Goal: Task Accomplishment & Management: Manage account settings

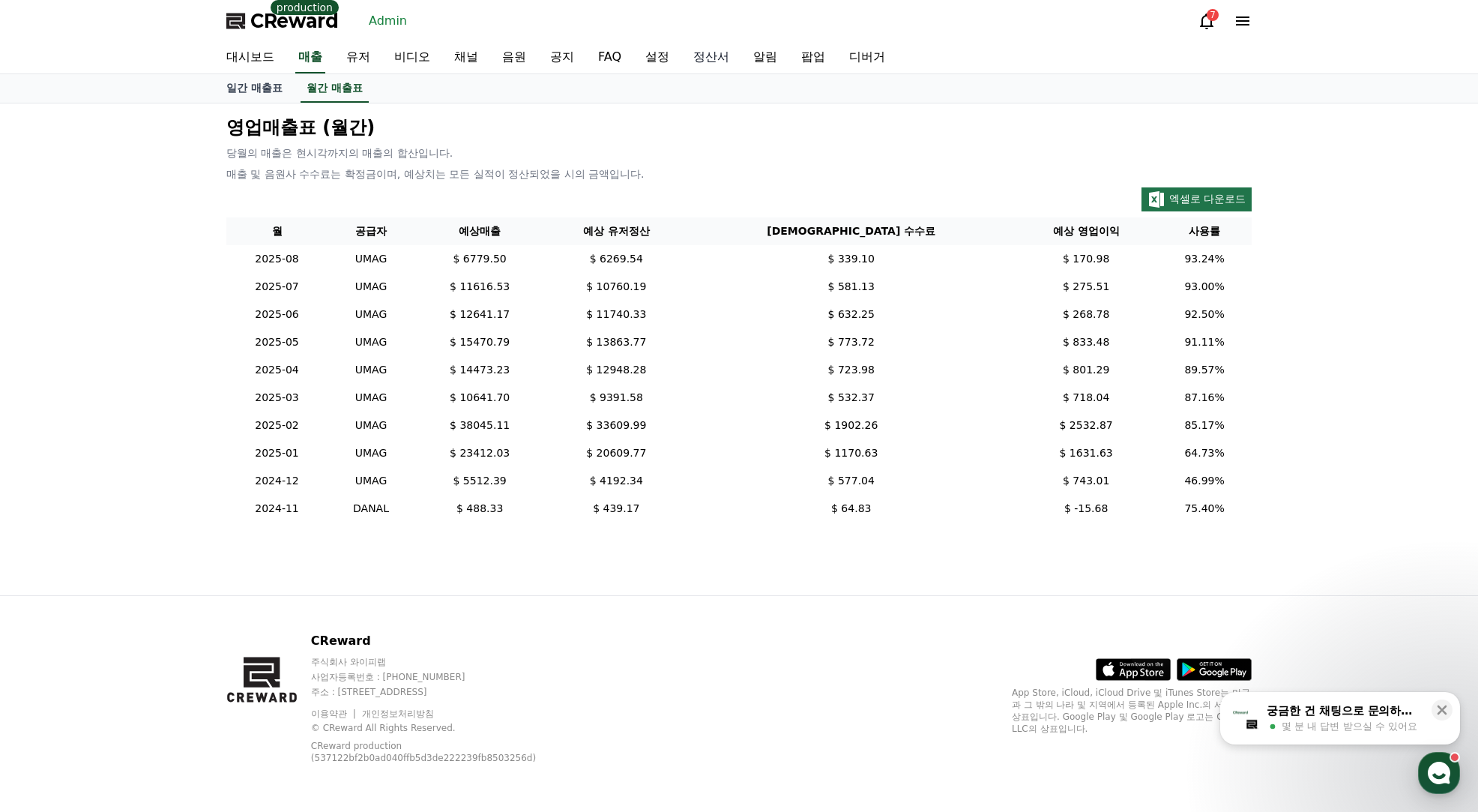
click at [712, 64] on link "정산서" at bounding box center [712, 57] width 60 height 32
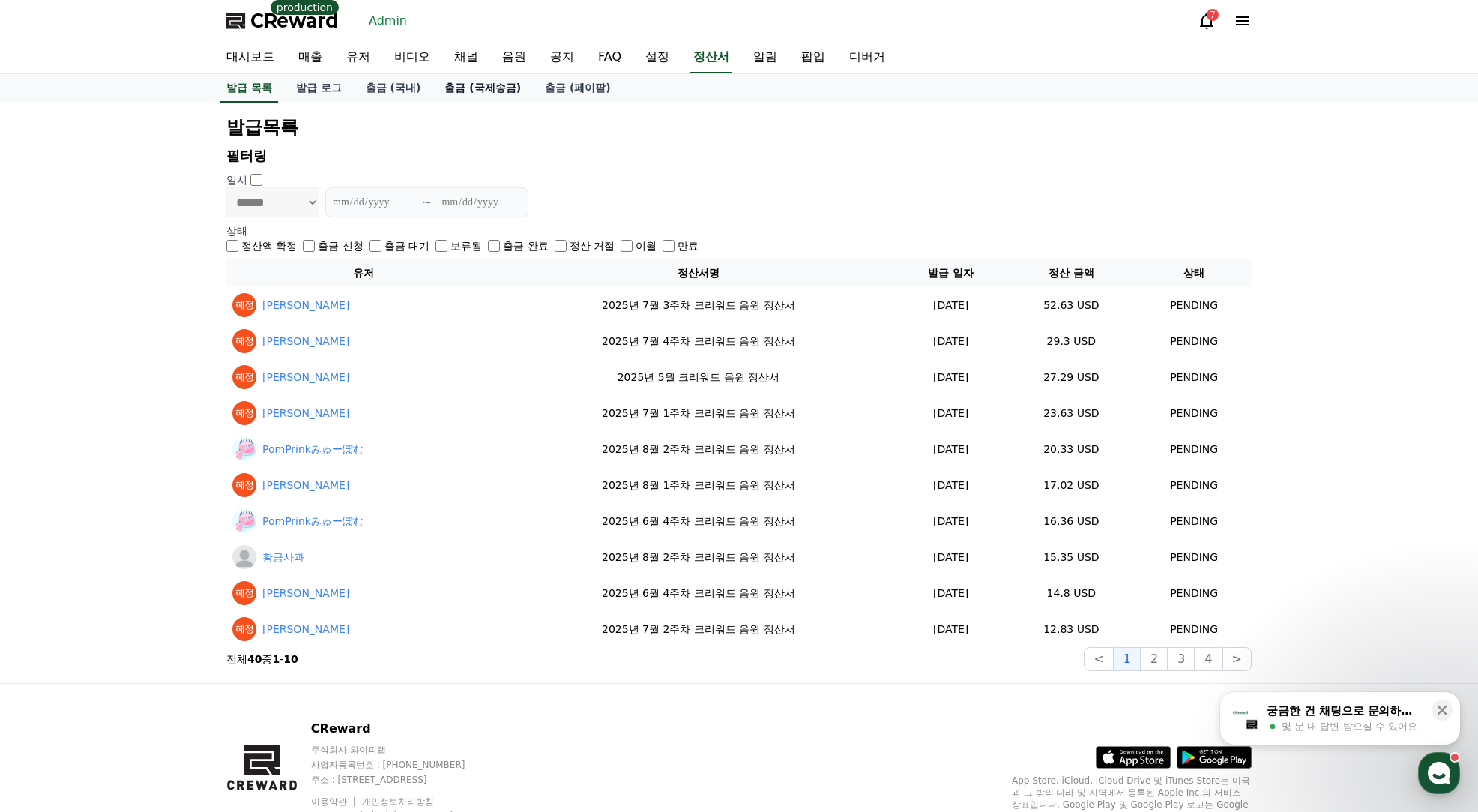
click at [479, 87] on link "출금 (국제송금)" at bounding box center [483, 88] width 101 height 28
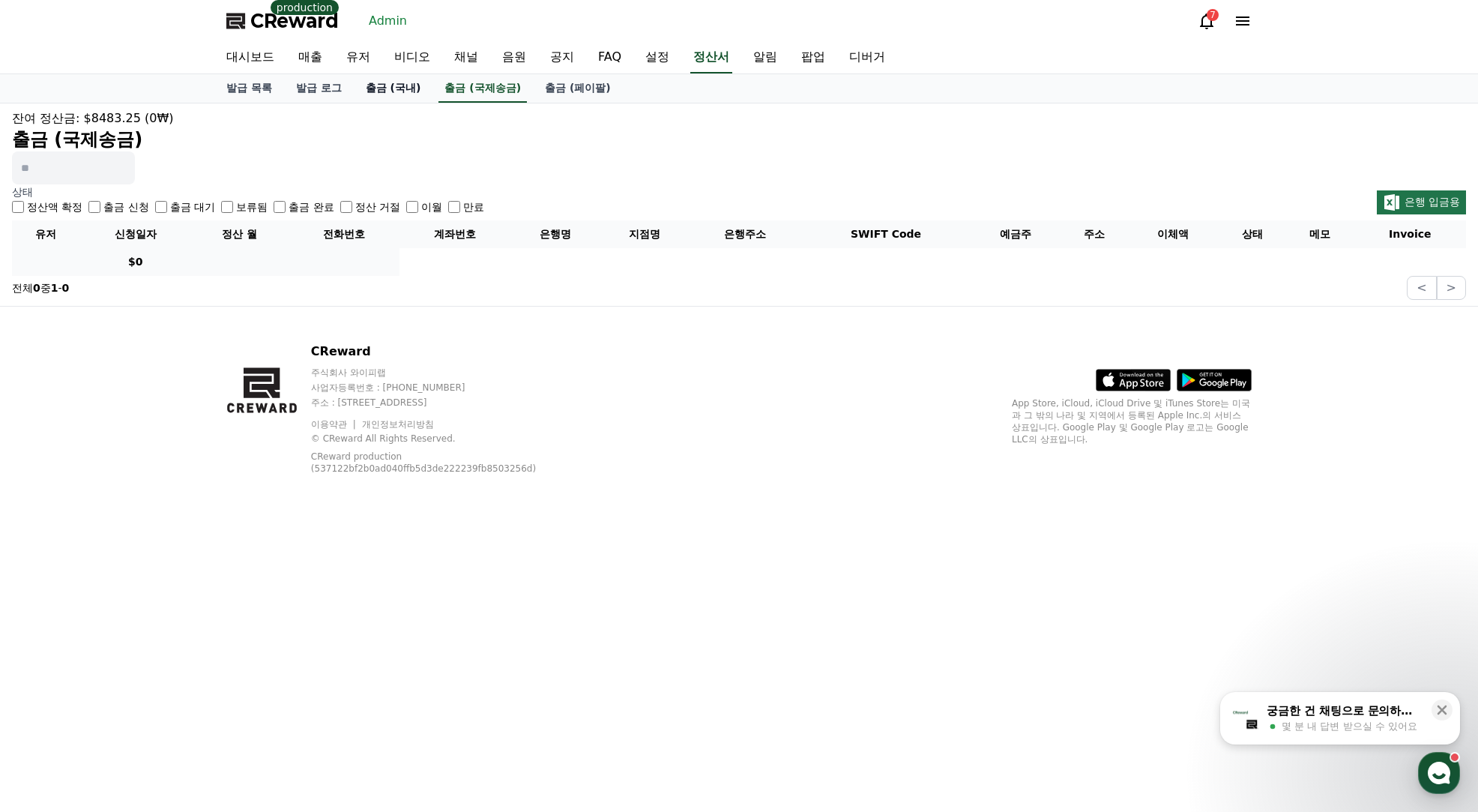
click at [379, 86] on link "출금 (국내)" at bounding box center [393, 88] width 79 height 28
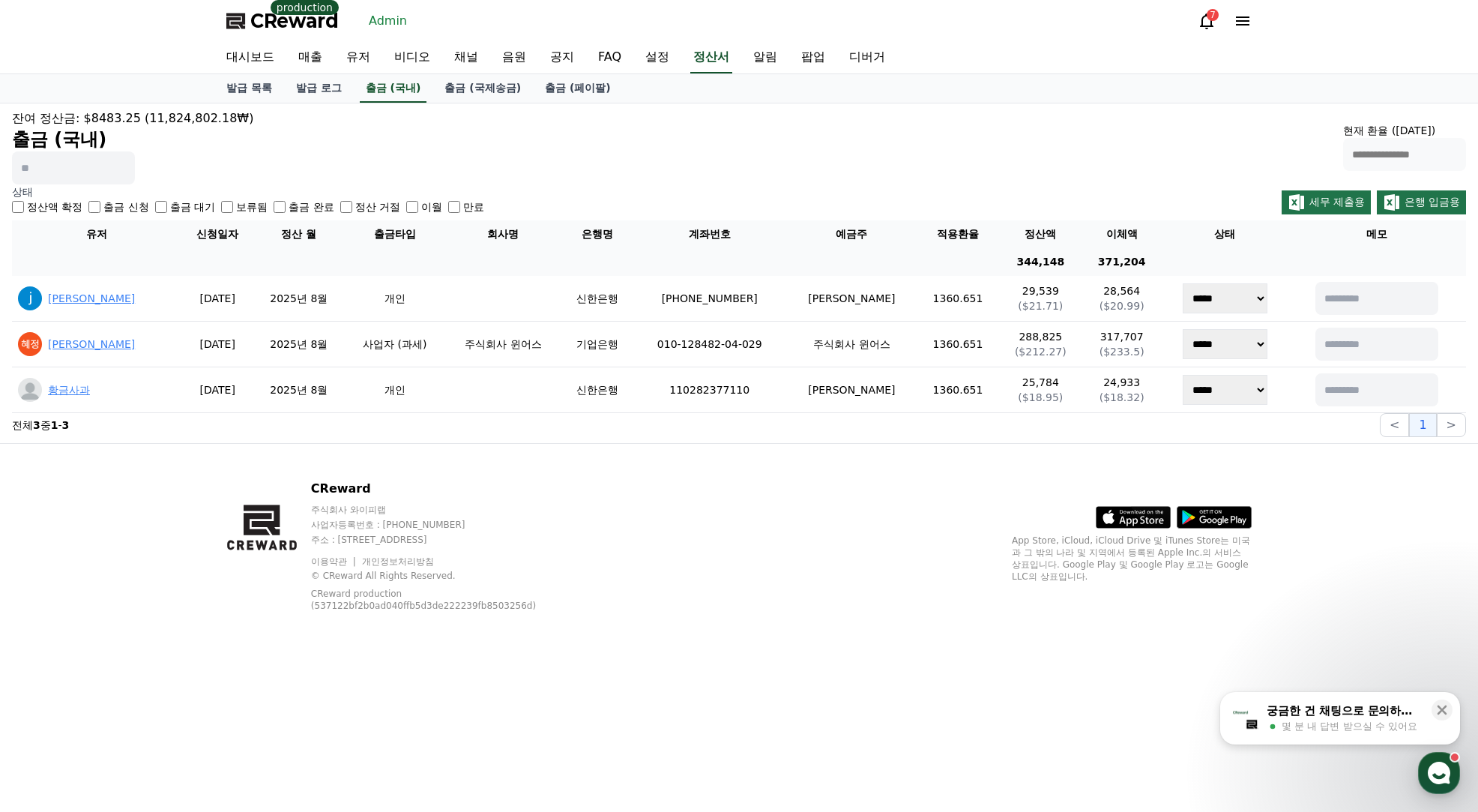
click at [322, 205] on label "출금 완료" at bounding box center [311, 207] width 45 height 15
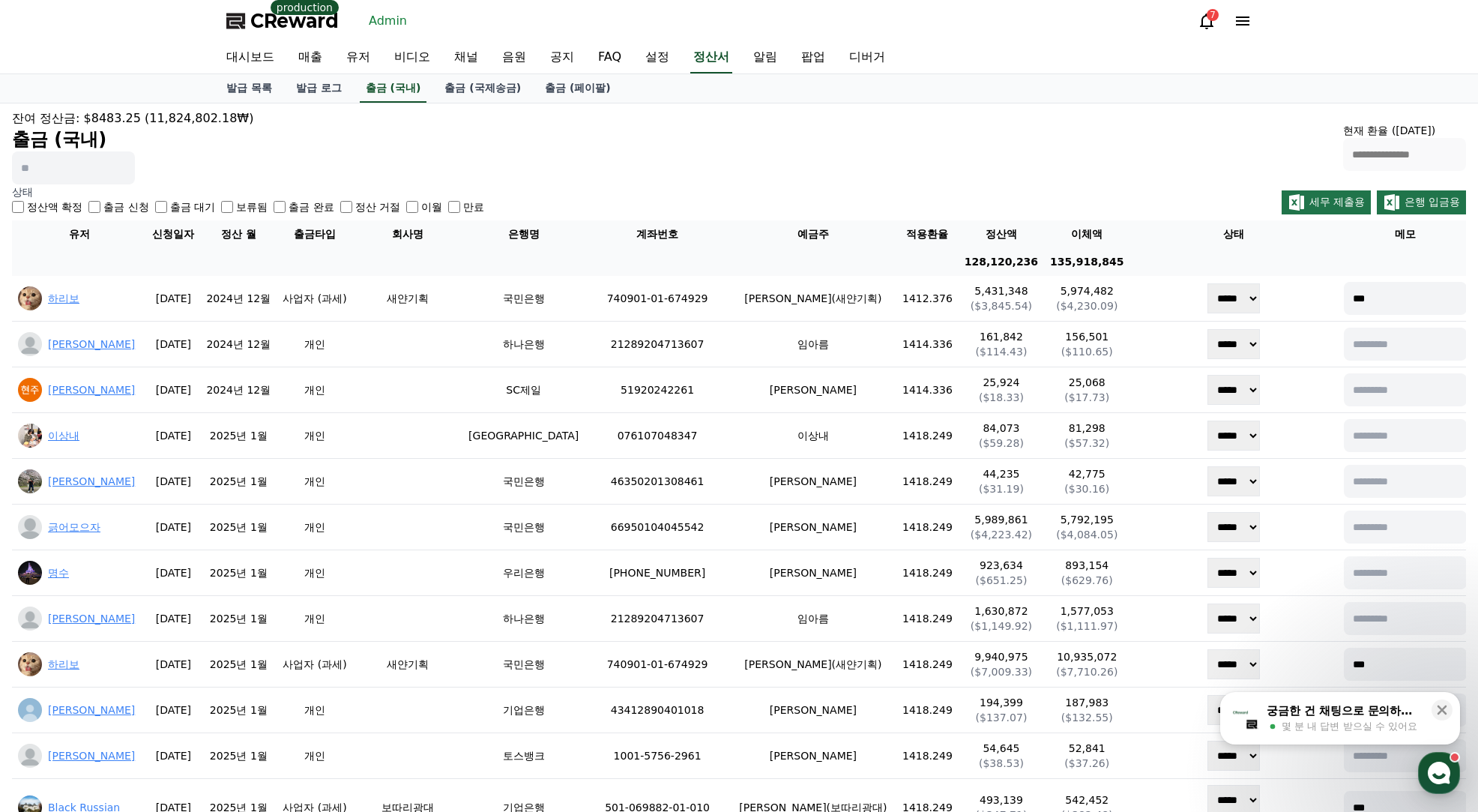
click at [125, 208] on label "출금 신청" at bounding box center [126, 207] width 45 height 15
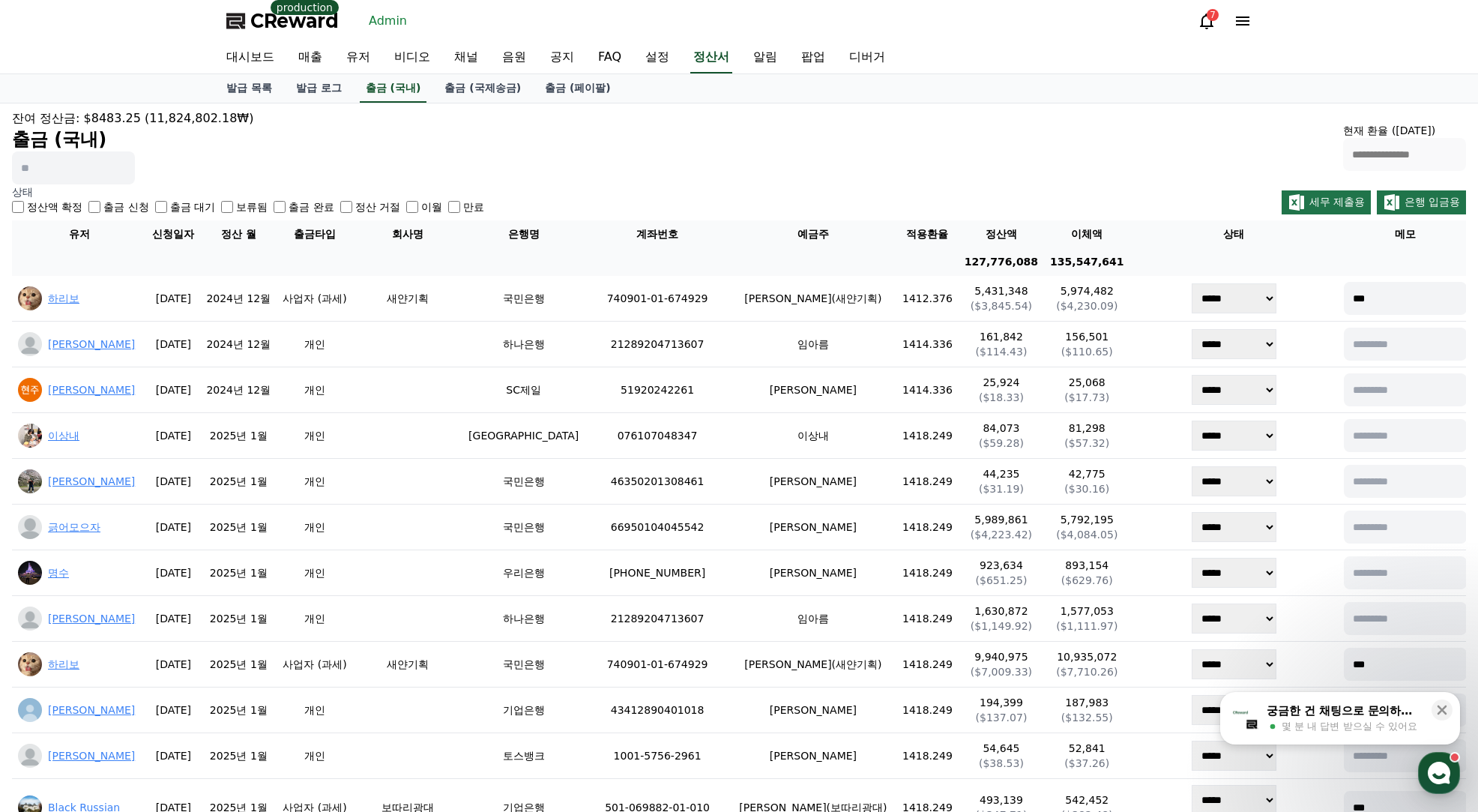
click at [104, 165] on input at bounding box center [73, 168] width 123 height 33
type input "********"
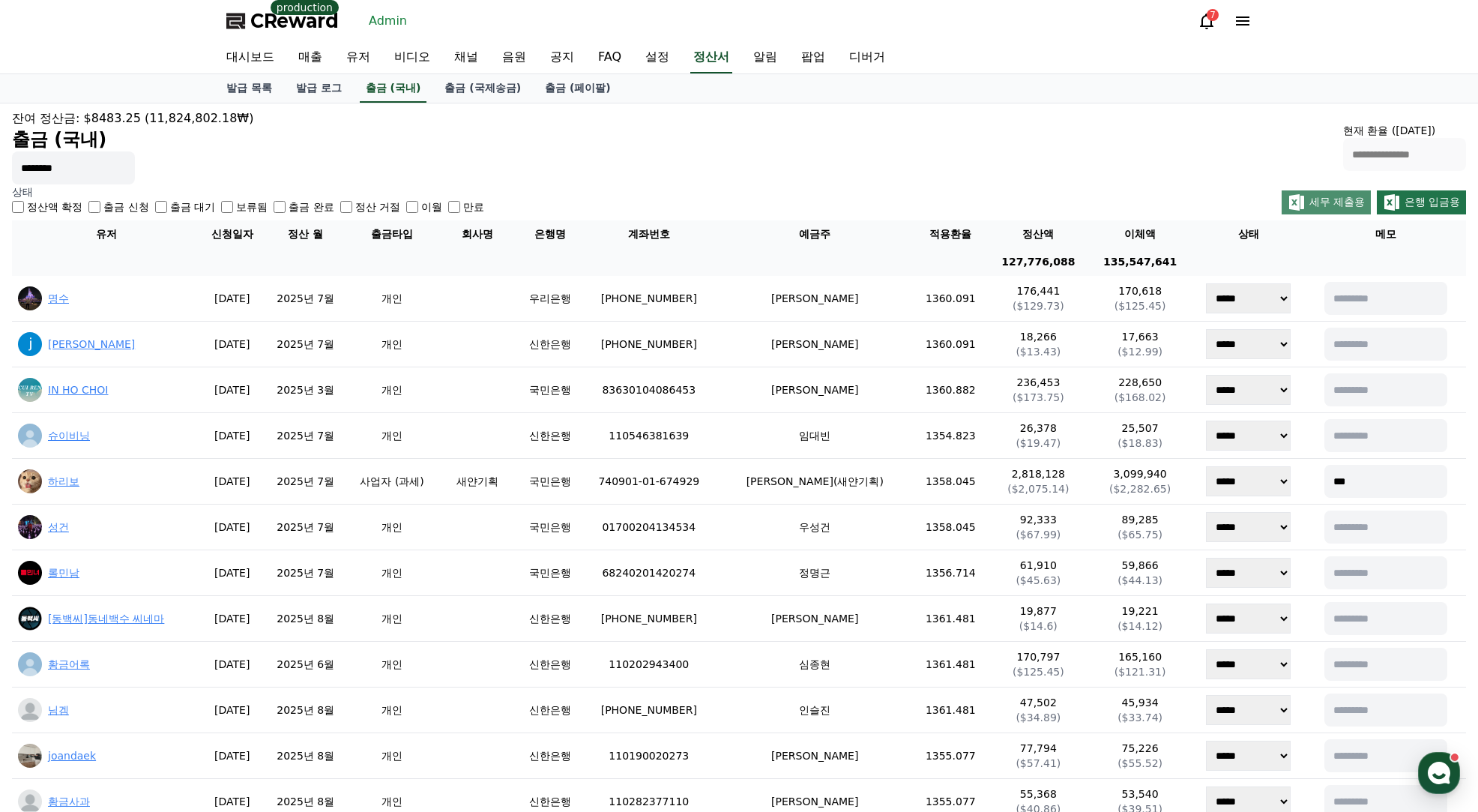
click at [1331, 202] on span "세무 제출용" at bounding box center [1337, 201] width 56 height 12
click at [1356, 57] on div "대시보드 매출 유저 비디오 채널 음원 공지 FAQ 설정 정산서 알림 팝업 디버거" at bounding box center [739, 57] width 1478 height 32
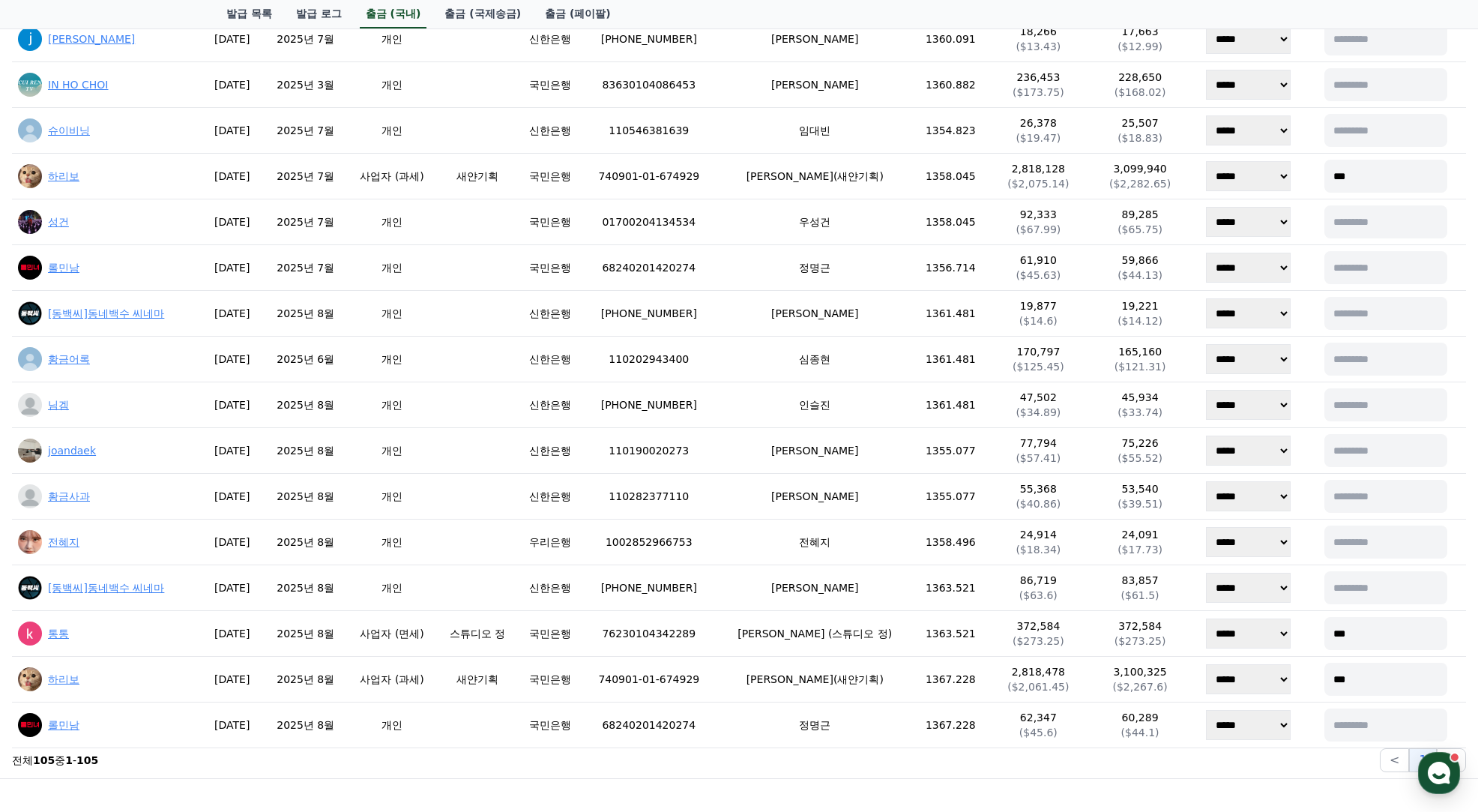
scroll to position [488, 0]
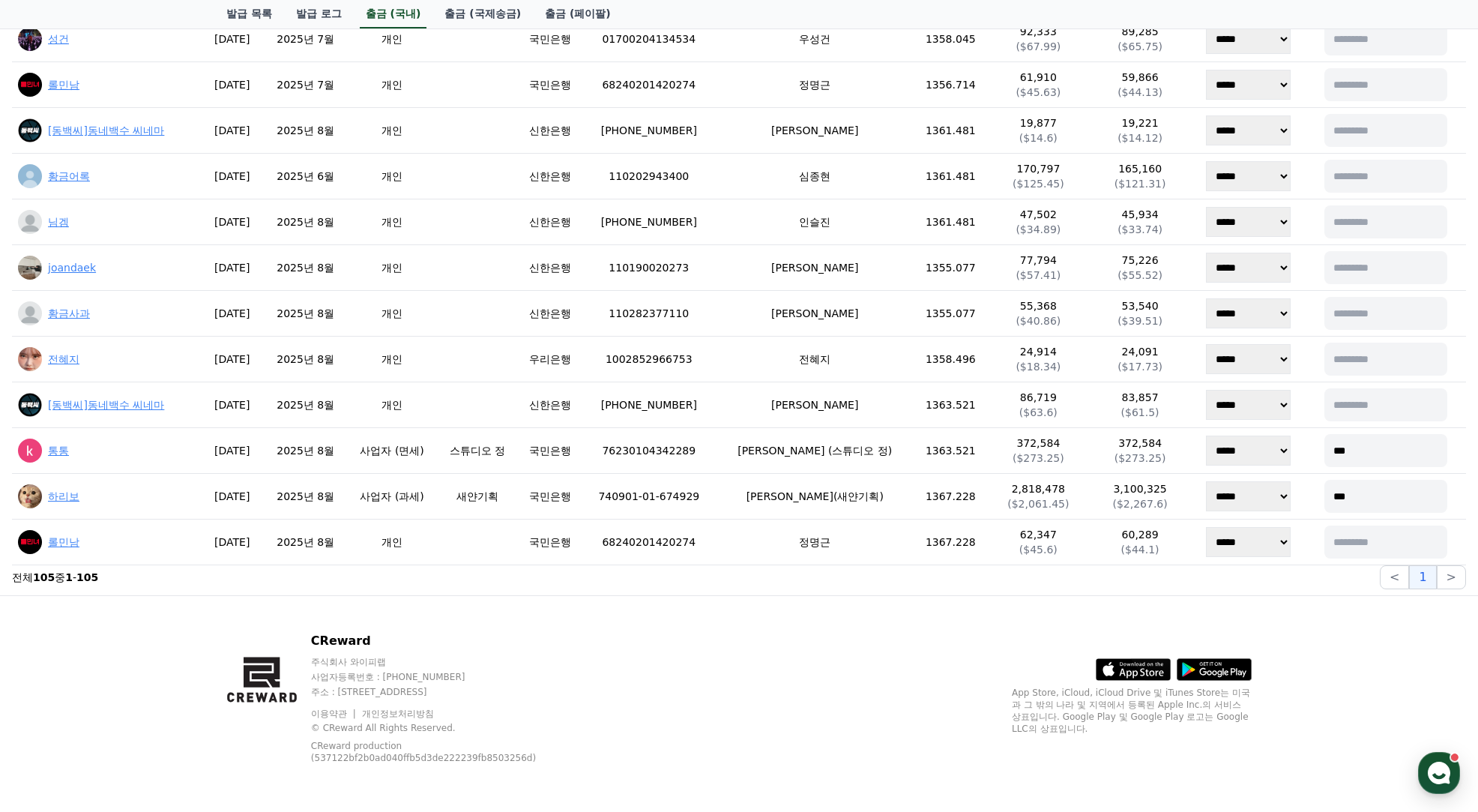
click at [150, 652] on div "CReward 주식회사 와이피랩 사업자등록번호 : [PHONE_NUMBER] 주소 : [STREET_ADDRESS] 이용약관 개인정보처리방침 …" at bounding box center [739, 703] width 1478 height 216
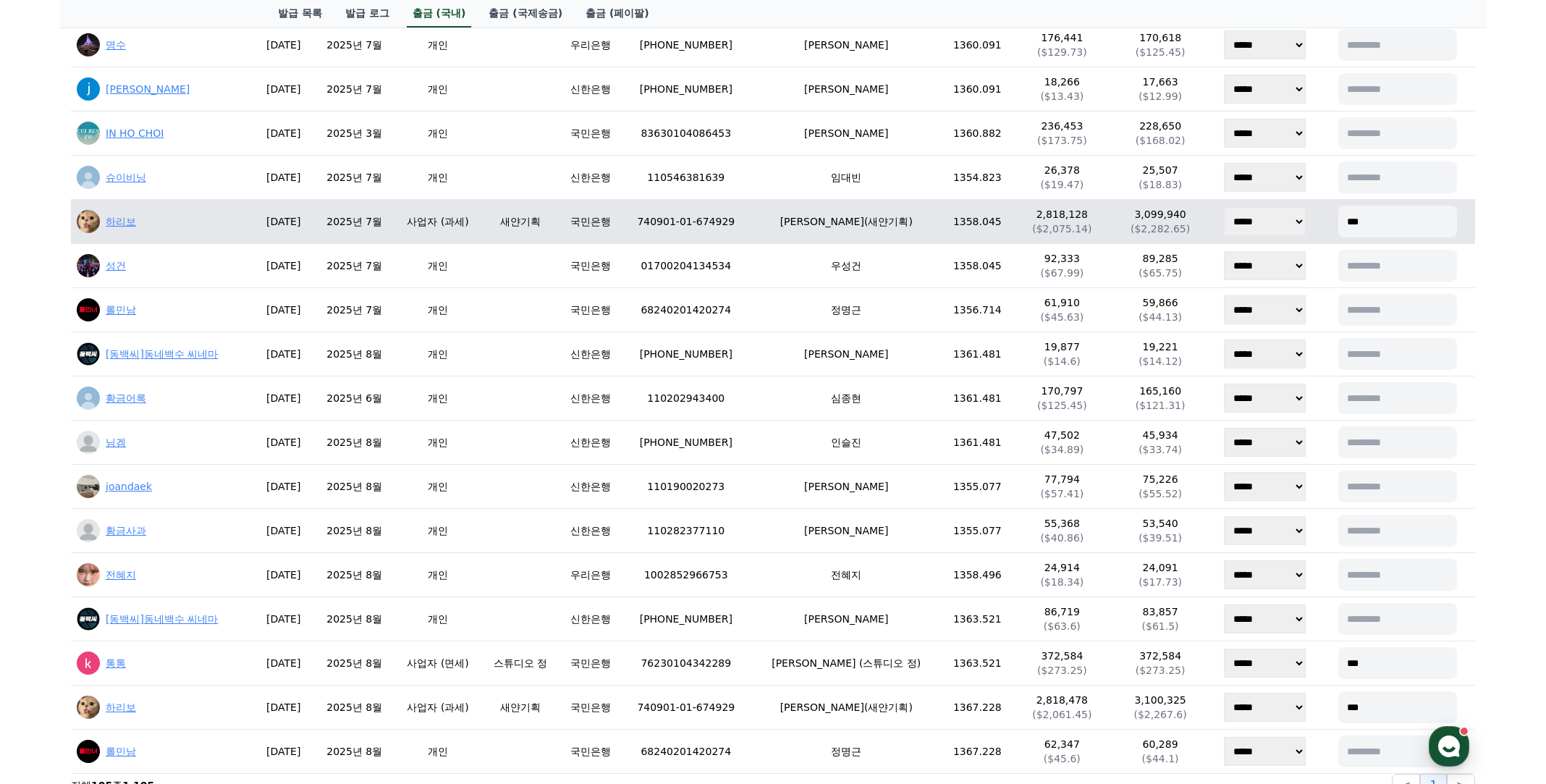
scroll to position [0, 0]
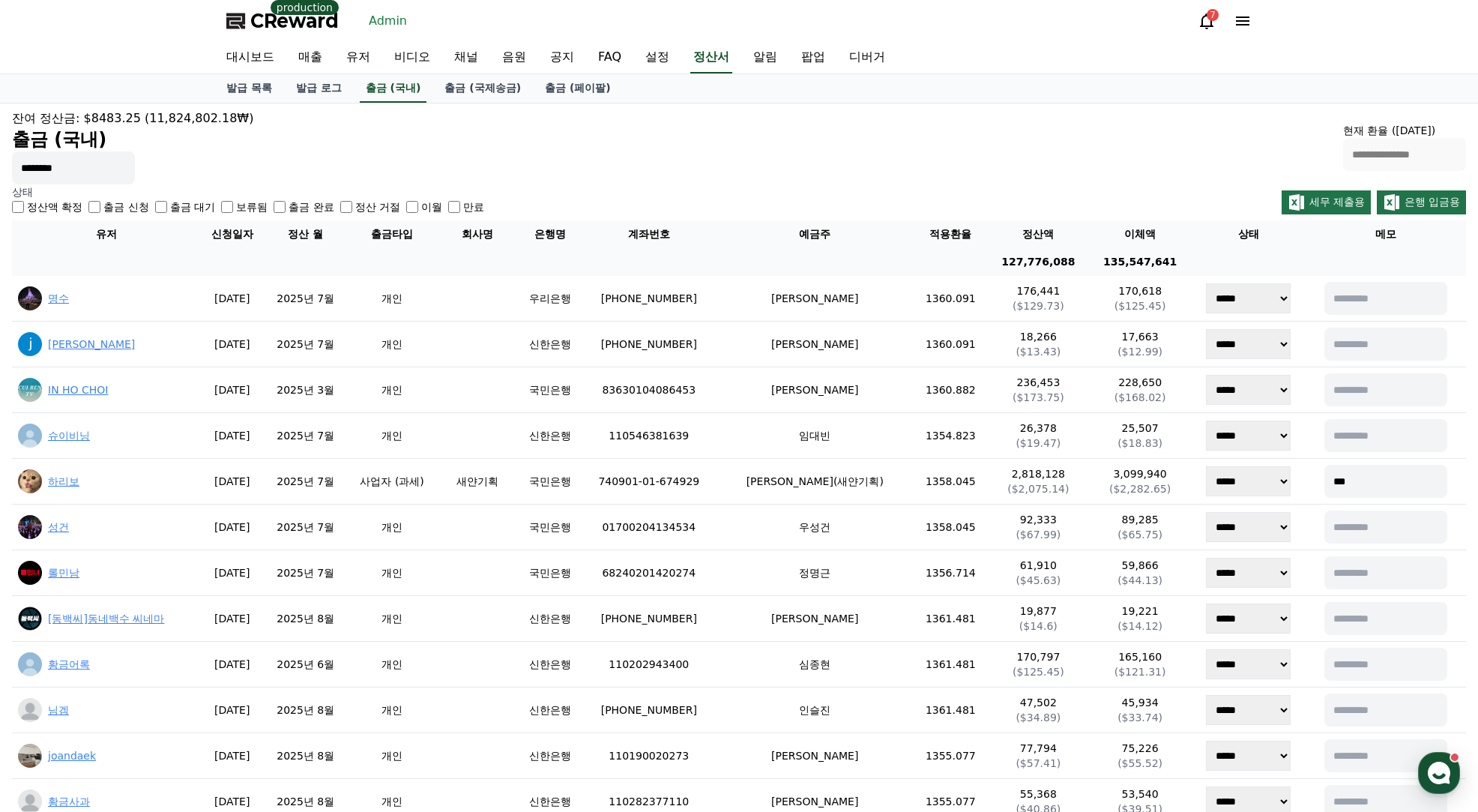
drag, startPoint x: 147, startPoint y: 256, endPoint x: 182, endPoint y: 265, distance: 36.1
click at [147, 255] on th at bounding box center [499, 261] width 975 height 27
click at [488, 86] on link "출금 (국제송금)" at bounding box center [483, 88] width 101 height 28
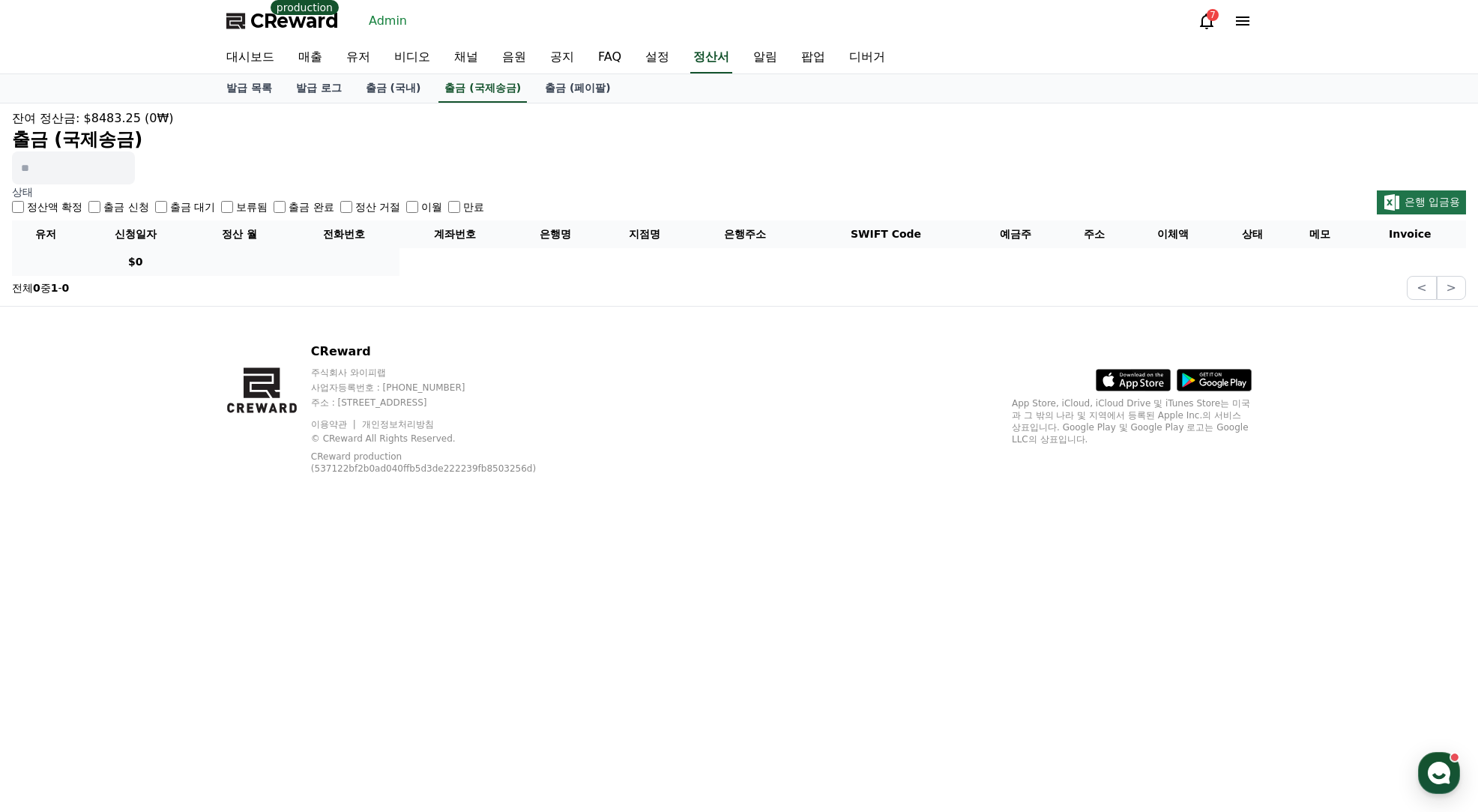
click at [292, 205] on label "출금 완료" at bounding box center [311, 207] width 45 height 15
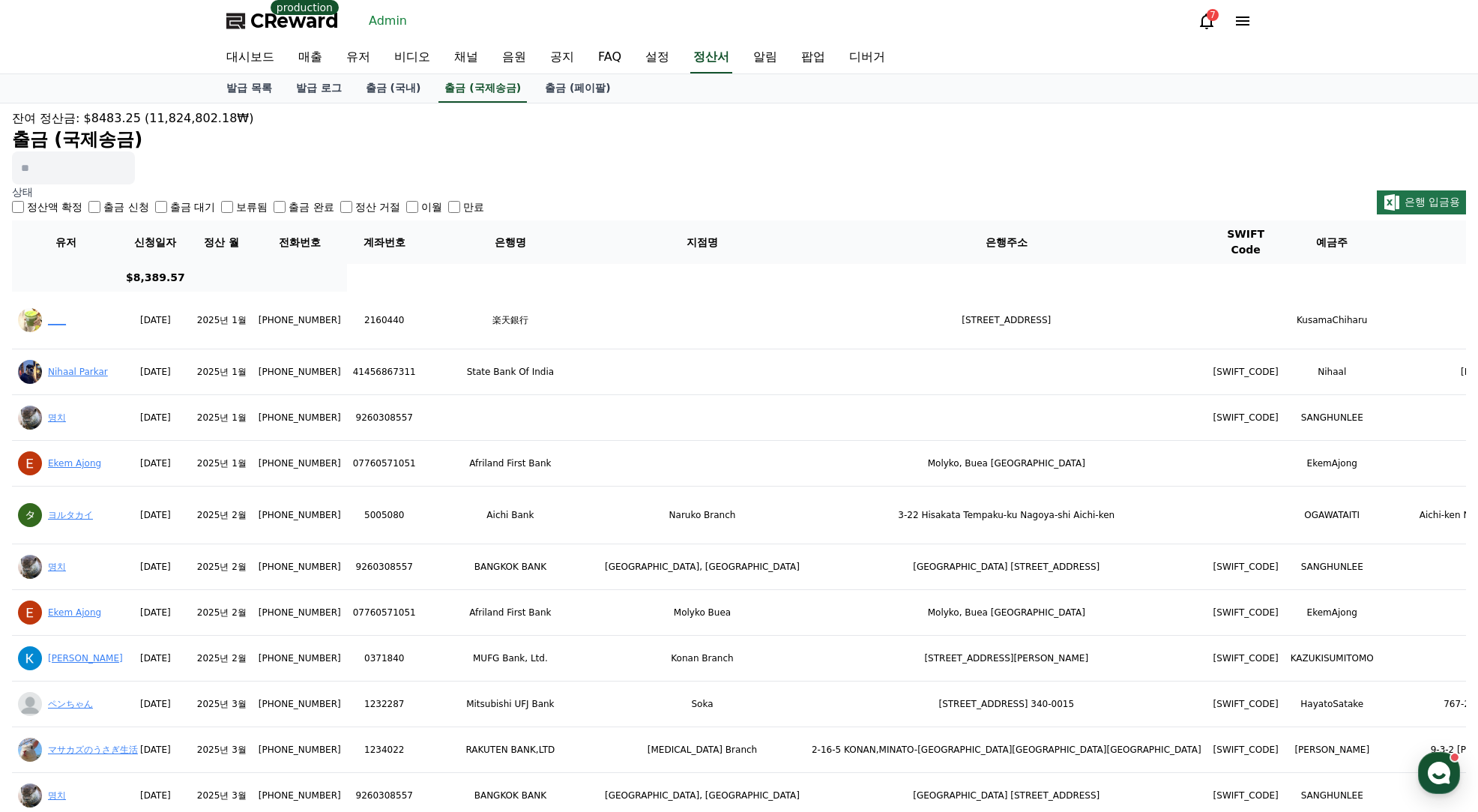
click at [108, 208] on label "출금 신청" at bounding box center [126, 207] width 45 height 15
click at [107, 166] on input at bounding box center [73, 168] width 123 height 33
type input "*******"
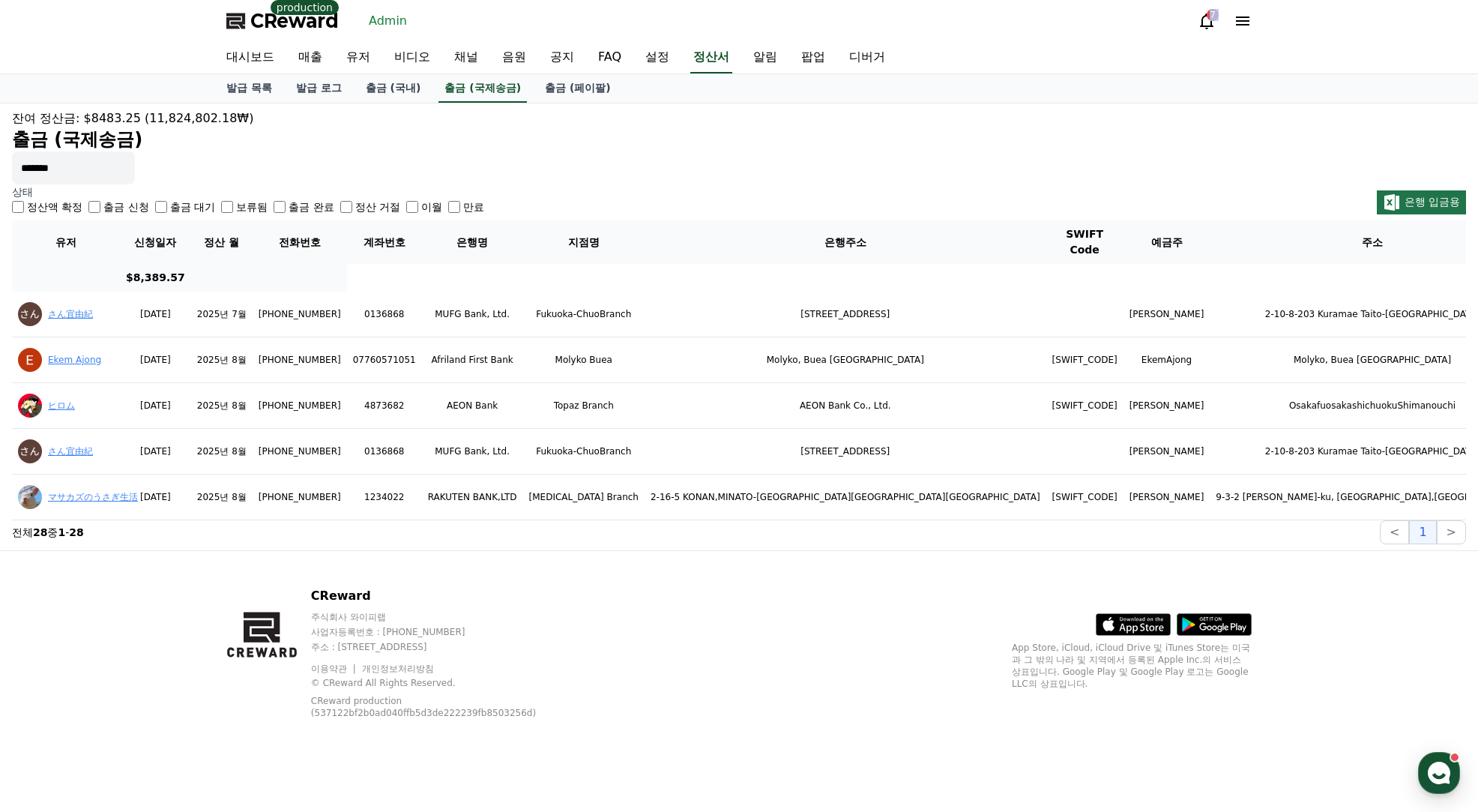
drag, startPoint x: 587, startPoint y: 18, endPoint x: 2132, endPoint y: -40, distance: 1546.1
click at [1477, 0] on html "CReward production Admin 7 대시보드 매출 유저 비디오 채널 음원 공지 FAQ 설정 정산서 알림 팝업 디버거 발급 목록 발…" at bounding box center [739, 406] width 1478 height 812
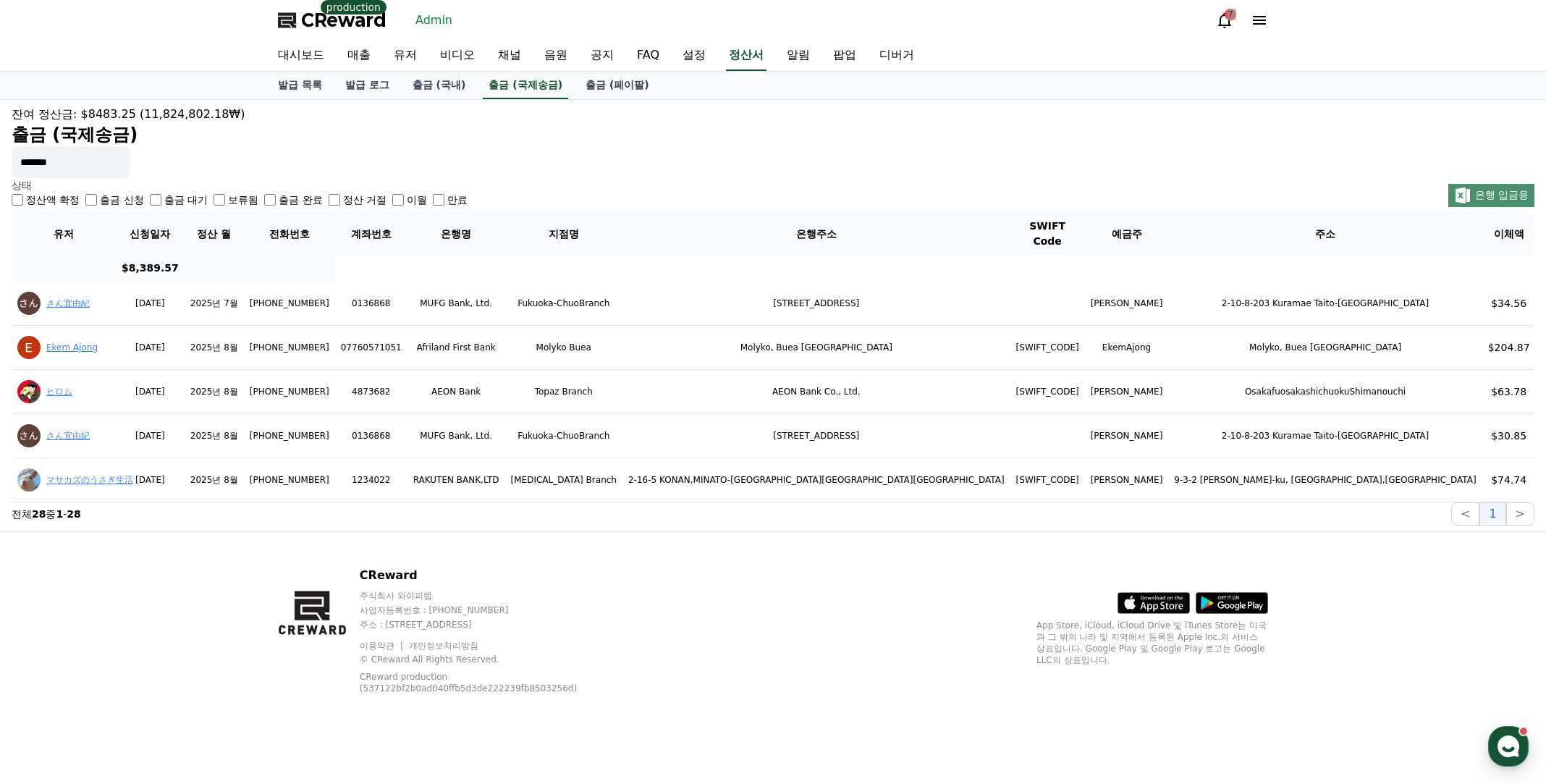
click at [1426, 198] on span "은행 입금용" at bounding box center [1502, 194] width 54 height 11
click at [1426, 110] on div "잔여 정산금: $8483.25 (11,824,802.18₩)" at bounding box center [772, 115] width 1523 height 18
click at [575, 116] on div "잔여 정산금: $8483.25 (11,824,802.18₩)" at bounding box center [772, 115] width 1523 height 18
click at [587, 80] on link "출금 (페이팔)" at bounding box center [617, 85] width 87 height 27
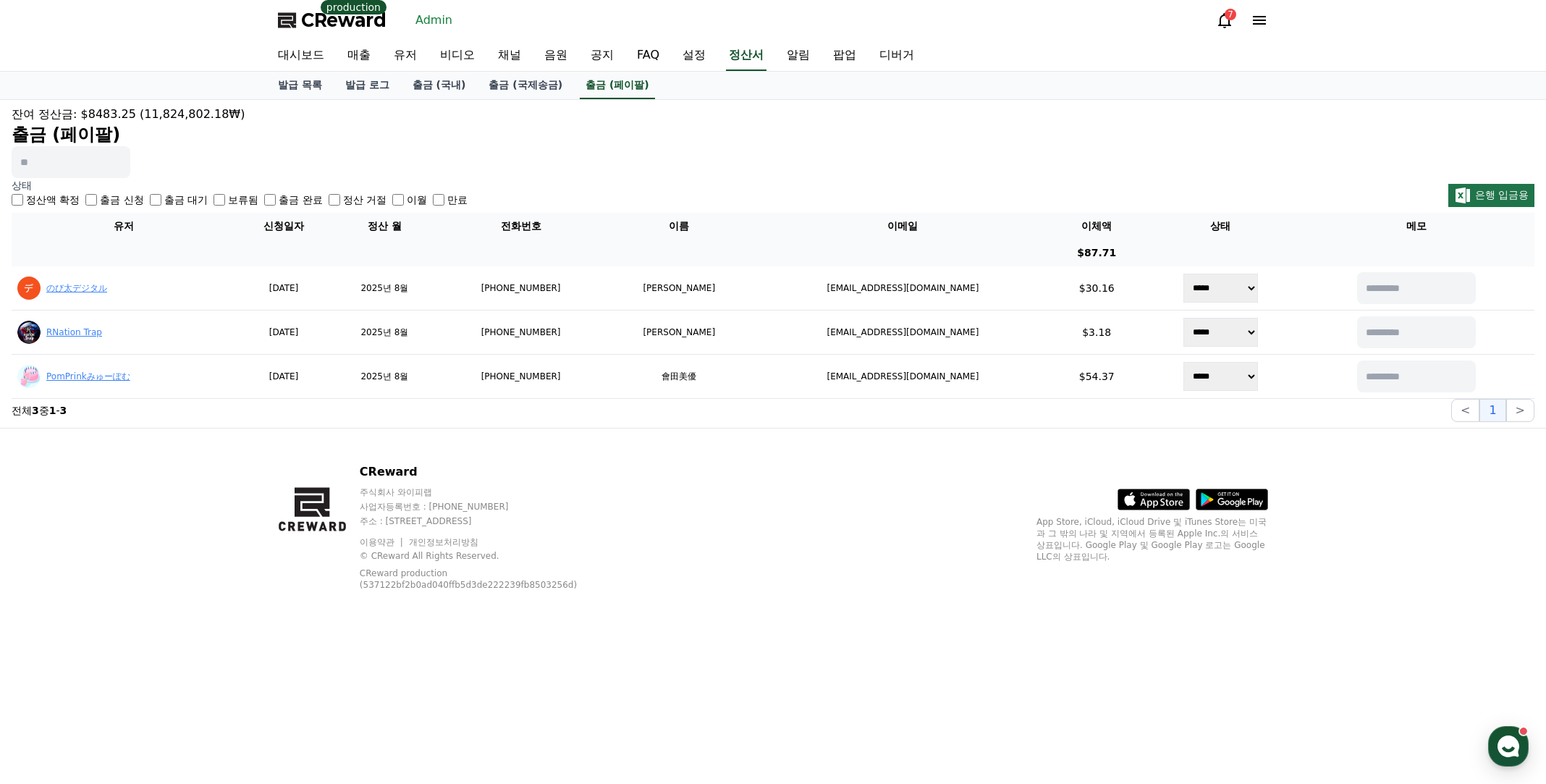
click at [305, 199] on label "출금 완료" at bounding box center [301, 200] width 43 height 14
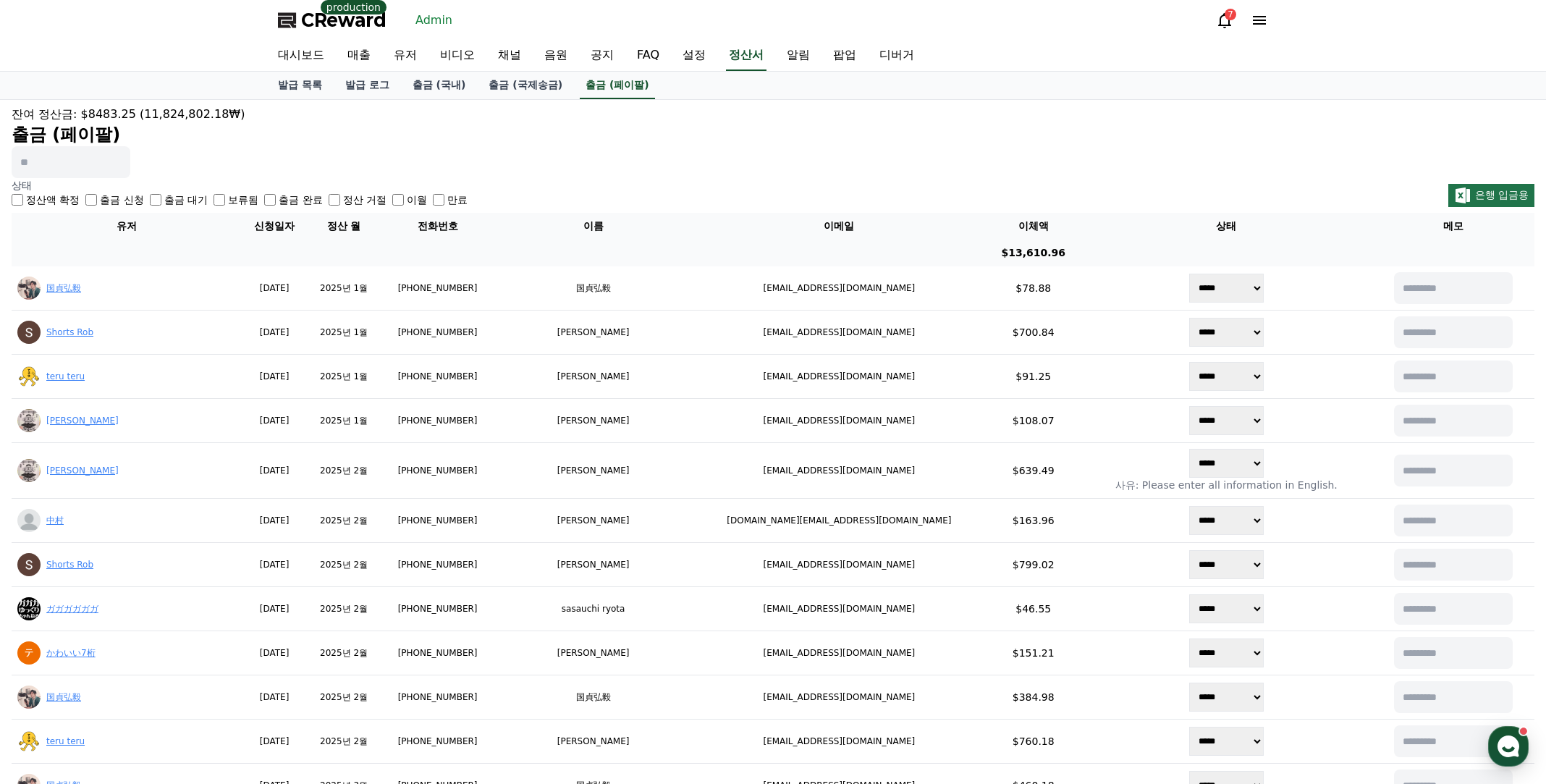
drag, startPoint x: 305, startPoint y: 201, endPoint x: 383, endPoint y: 183, distance: 80.0
click at [305, 200] on label "출금 완료" at bounding box center [301, 200] width 43 height 14
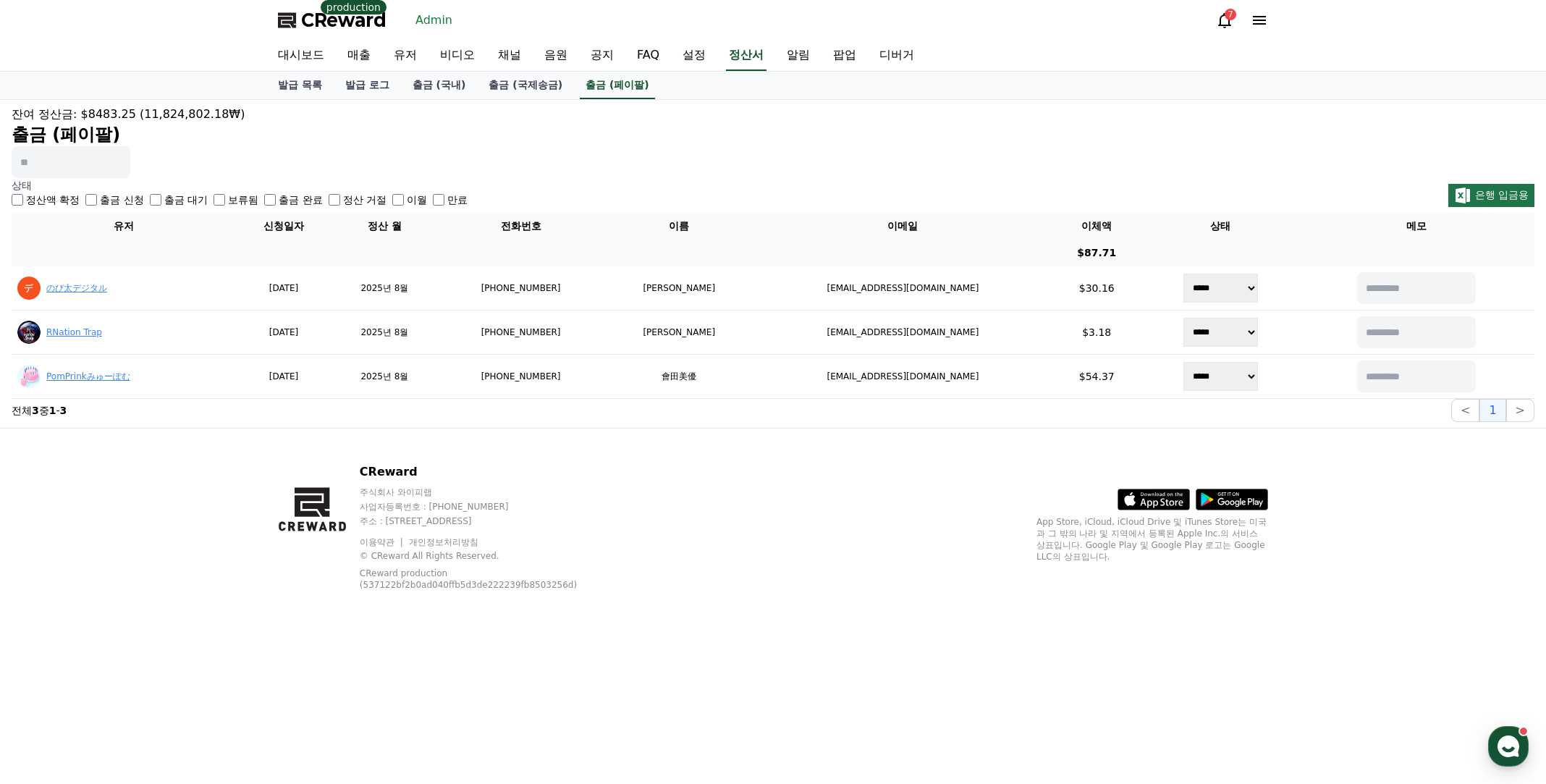
click at [456, 165] on div "잔여 정산금: $8483.25 (11,824,802.18₩) 출금 (페이팔)" at bounding box center [772, 142] width 1523 height 72
drag, startPoint x: 311, startPoint y: 23, endPoint x: 323, endPoint y: 18, distance: 13.0
click at [311, 22] on span "CReward" at bounding box center [344, 20] width 85 height 23
